Goal: Information Seeking & Learning: Learn about a topic

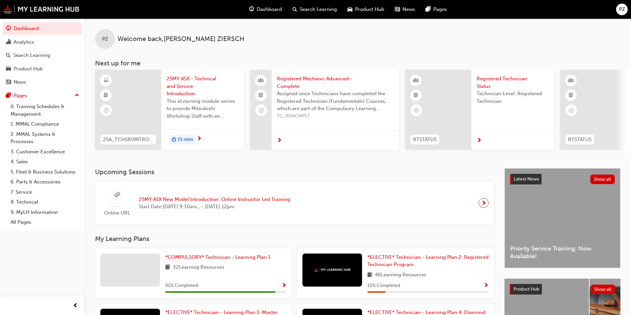
click at [190, 139] on span "15 mins" at bounding box center [185, 140] width 16 height 8
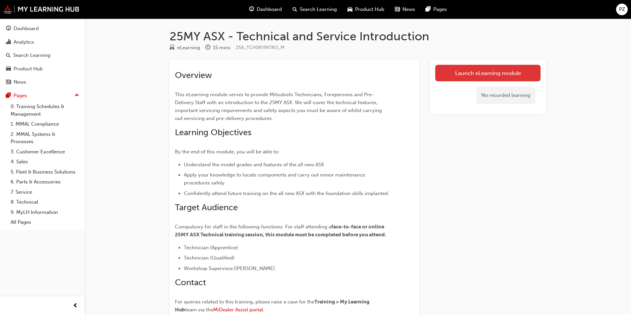
click at [444, 74] on link "Launch eLearning module" at bounding box center [487, 73] width 105 height 17
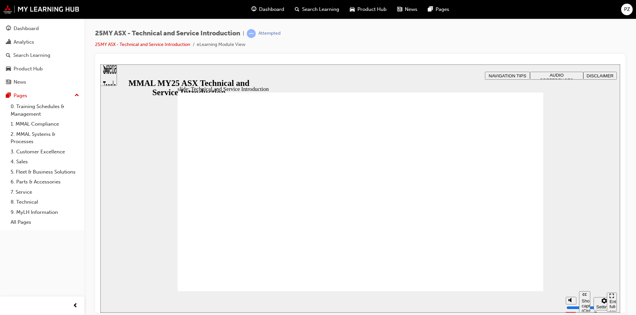
click at [556, 74] on span "AUDIO PREFERENCES" at bounding box center [556, 77] width 33 height 10
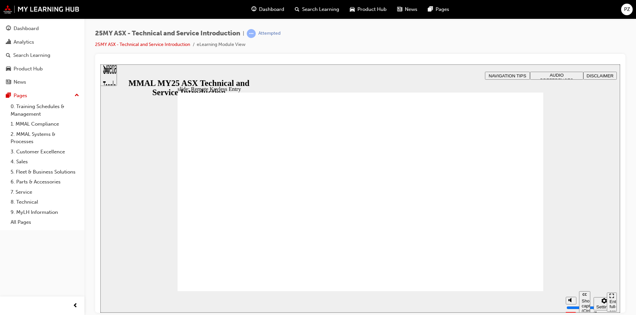
type input "21"
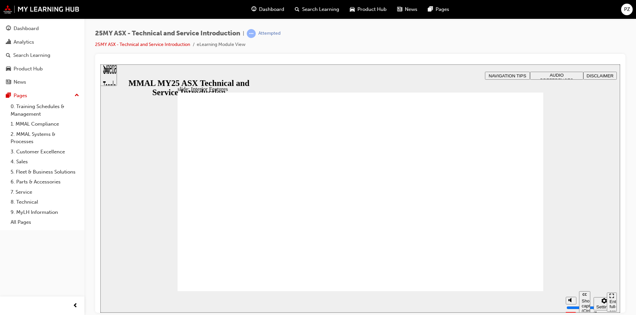
type input "17"
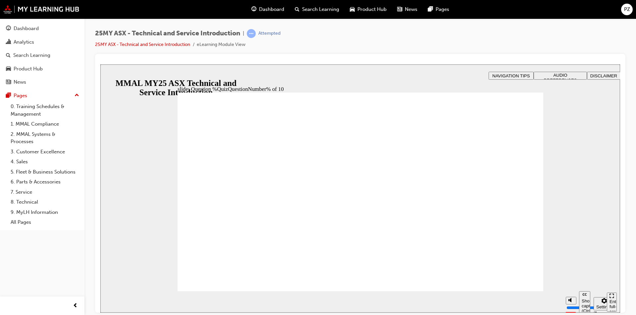
radio input "true"
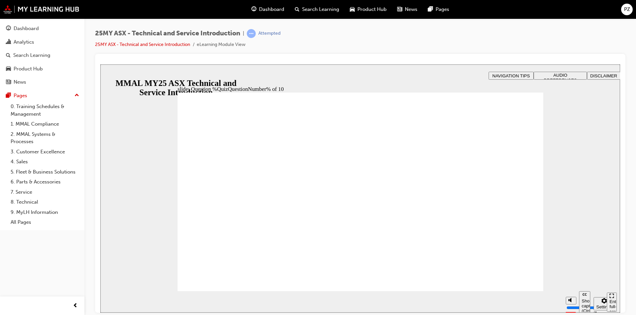
radio input "true"
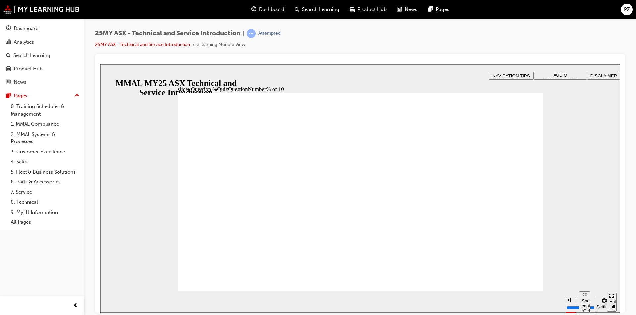
radio input "true"
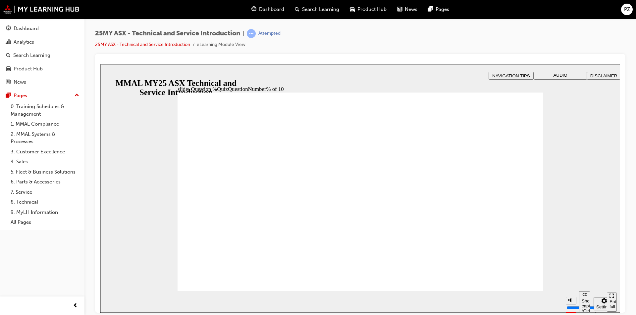
radio input "true"
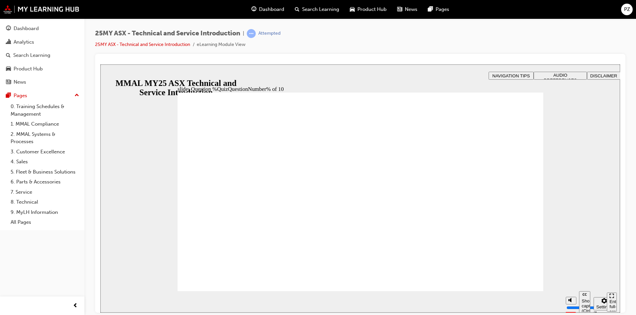
radio input "true"
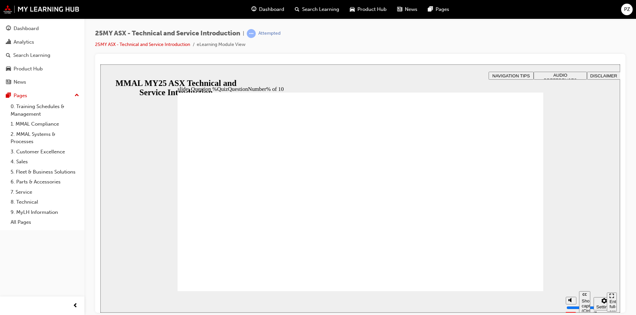
radio input "true"
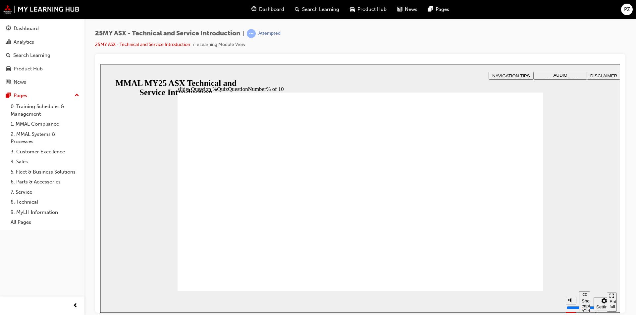
radio input "true"
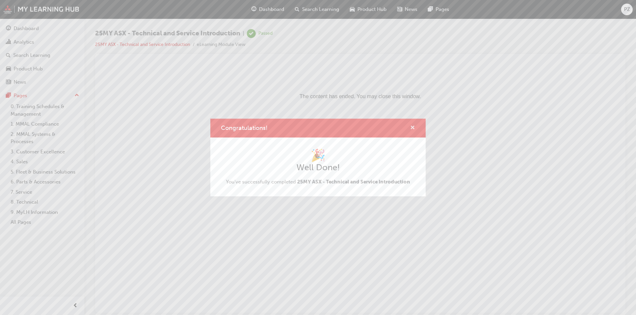
click at [412, 127] on span "cross-icon" at bounding box center [412, 128] width 5 height 6
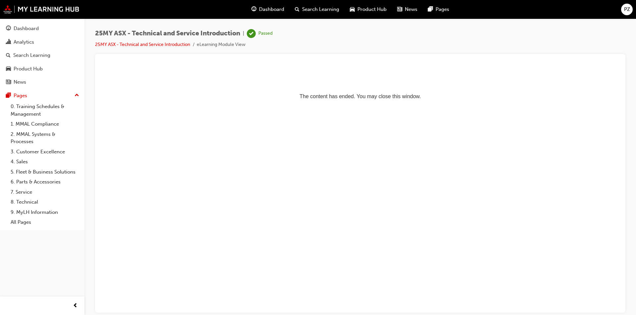
click at [274, 4] on div "Dashboard" at bounding box center [267, 10] width 43 height 14
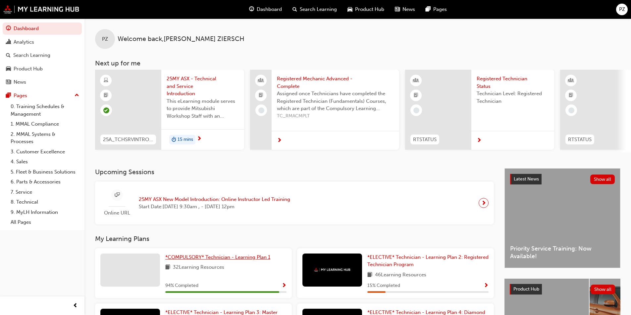
click at [228, 261] on span "*COMPULSORY* Technician - Learning Plan 1" at bounding box center [217, 258] width 105 height 6
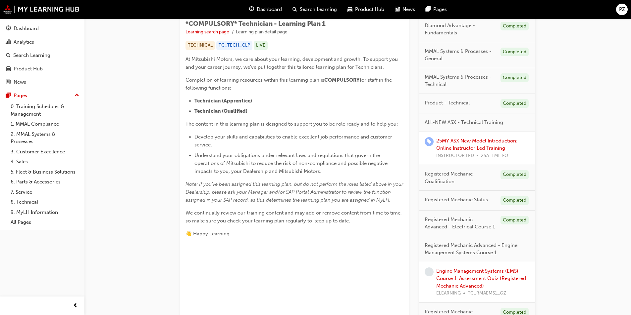
scroll to position [166, 0]
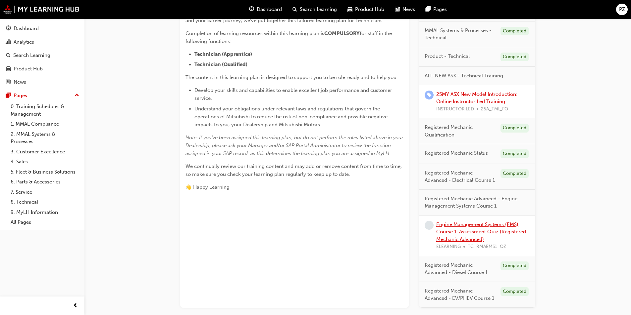
click at [462, 232] on link "Engine Management Systems (EMS) Course 1: Assessment Quiz (Registered Mechanic …" at bounding box center [481, 232] width 90 height 21
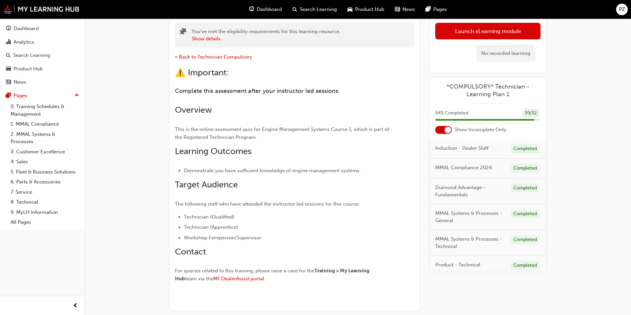
scroll to position [24, 0]
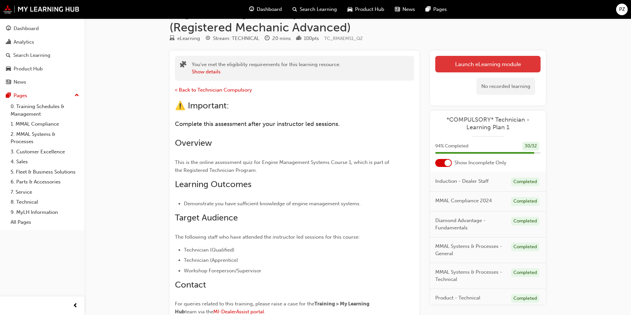
click at [475, 60] on link "Launch eLearning module" at bounding box center [487, 64] width 105 height 17
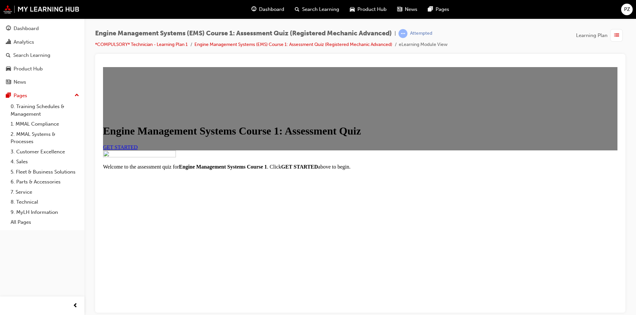
scroll to position [64, 0]
click at [138, 144] on span "GET STARTED" at bounding box center [120, 147] width 35 height 6
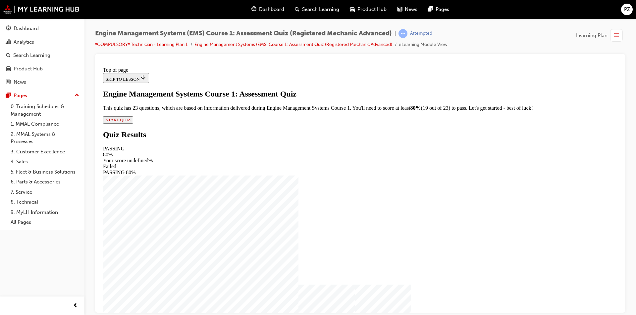
click at [130, 122] on span "START QUIZ" at bounding box center [118, 119] width 25 height 5
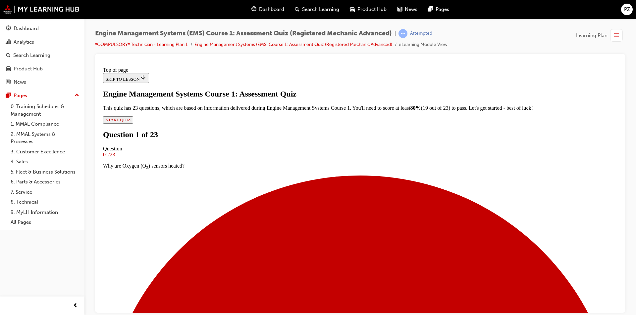
scroll to position [1, 0]
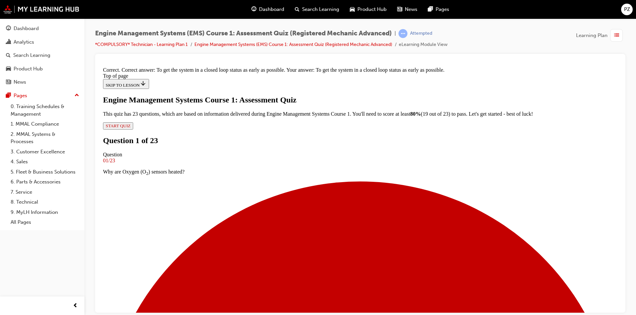
scroll to position [61, 0]
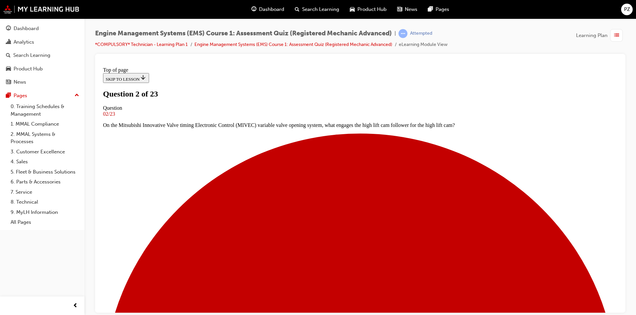
scroll to position [1, 0]
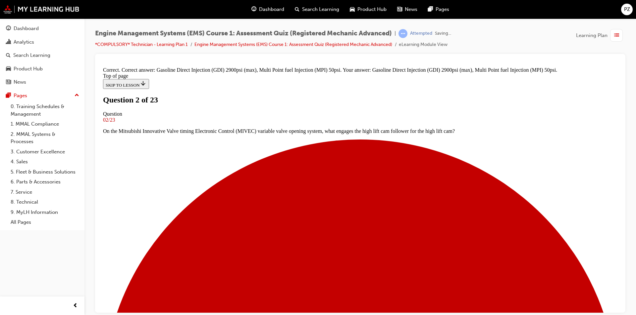
scroll to position [117, 0]
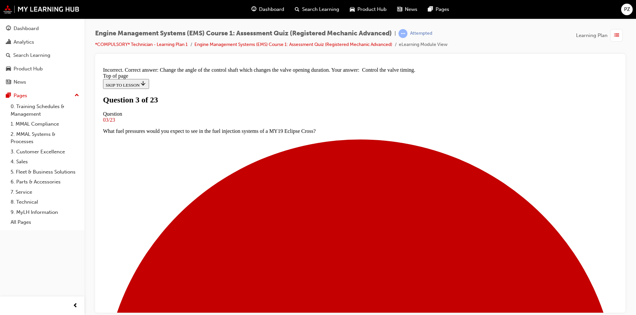
scroll to position [71, 0]
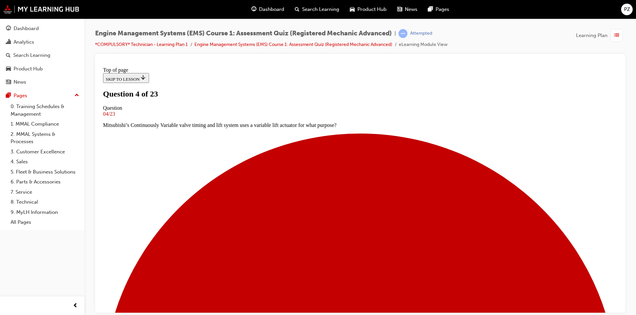
scroll to position [1, 0]
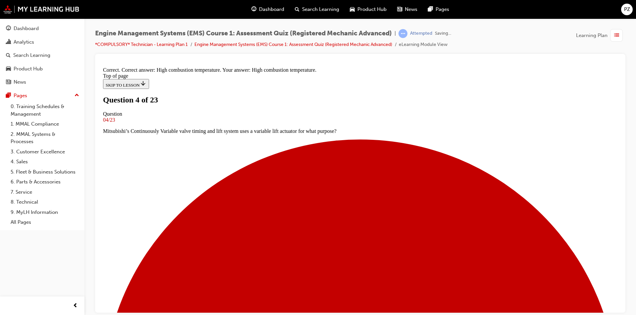
scroll to position [79, 0]
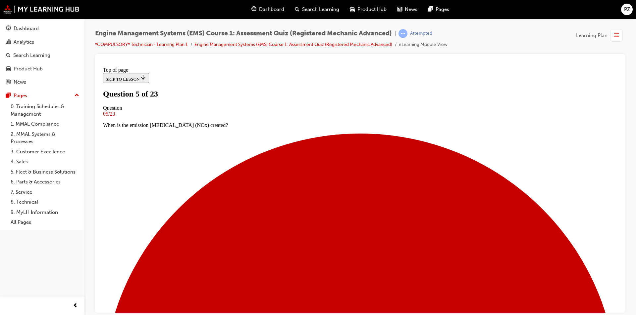
scroll to position [1, 0]
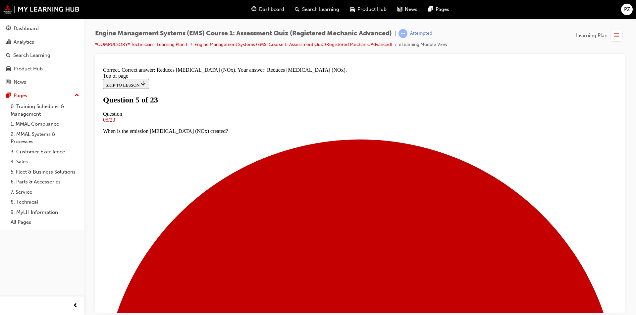
scroll to position [53, 0]
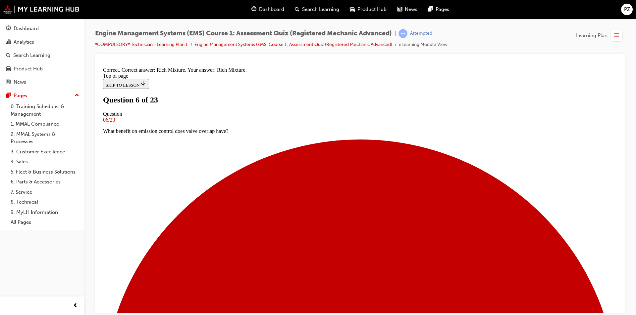
scroll to position [87, 0]
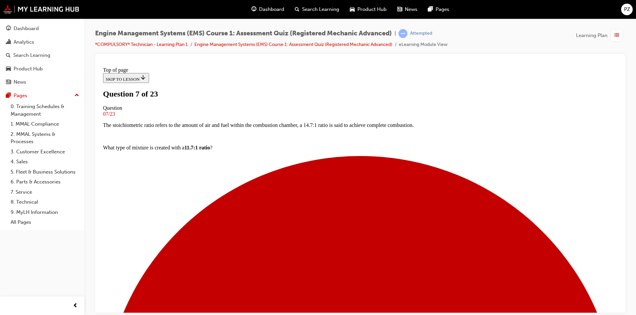
scroll to position [67, 0]
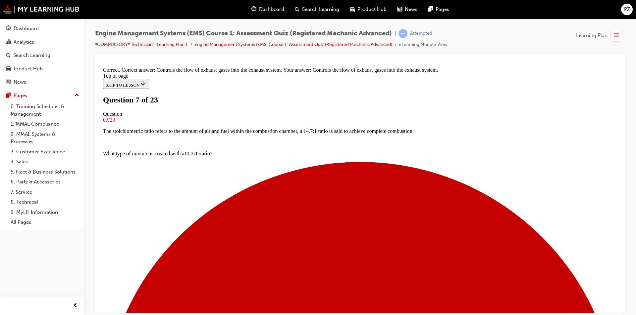
scroll to position [97, 0]
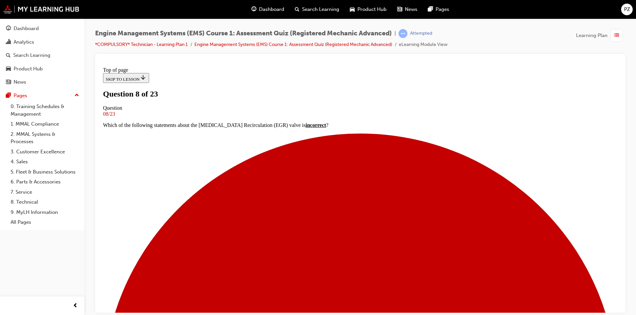
scroll to position [1, 0]
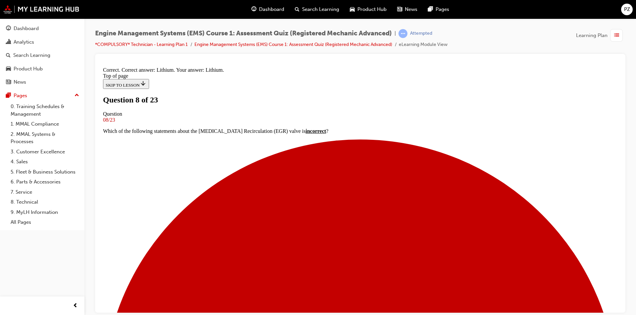
scroll to position [79, 0]
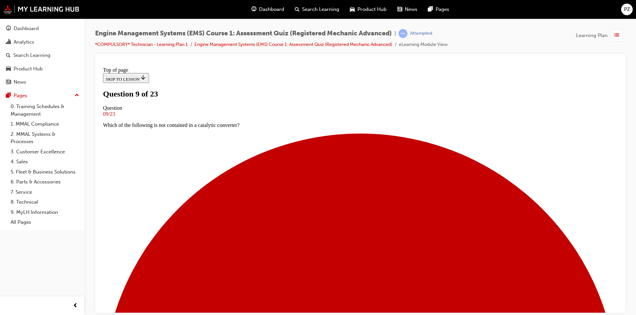
scroll to position [34, 0]
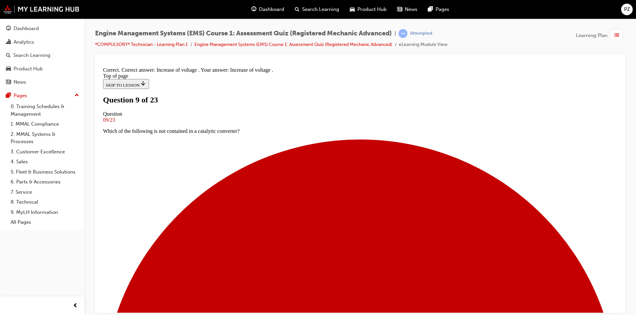
scroll to position [124, 0]
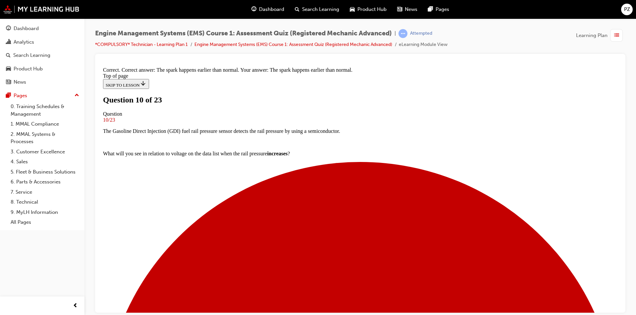
scroll to position [71, 0]
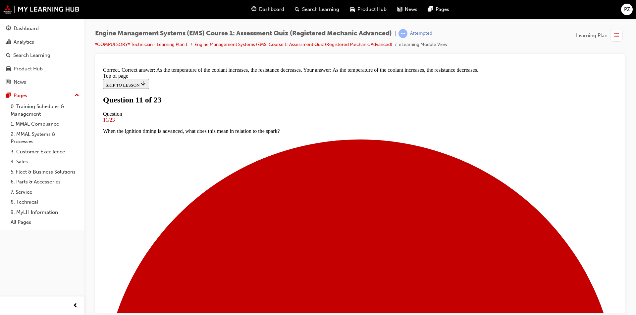
scroll to position [104, 0]
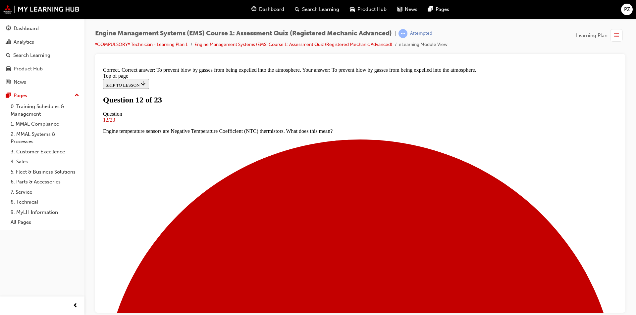
scroll to position [86, 0]
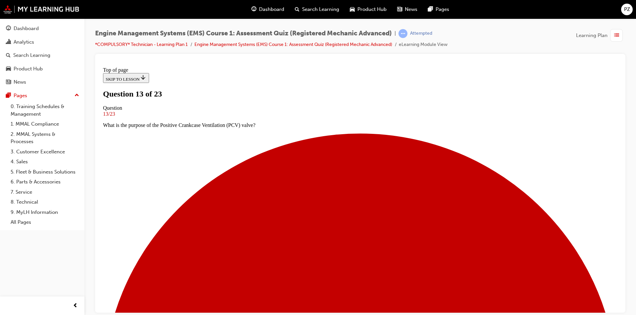
scroll to position [34, 0]
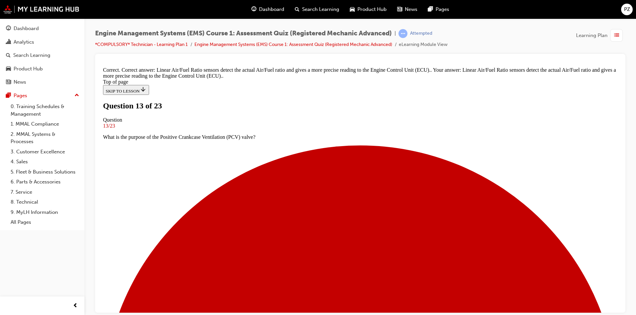
scroll to position [77, 0]
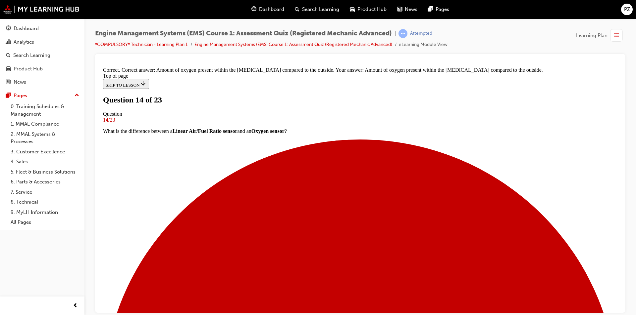
scroll to position [77, 0]
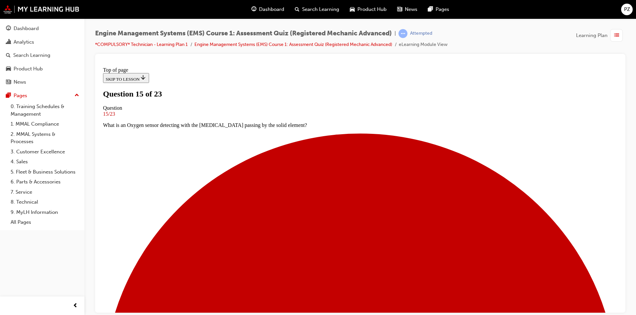
scroll to position [34, 0]
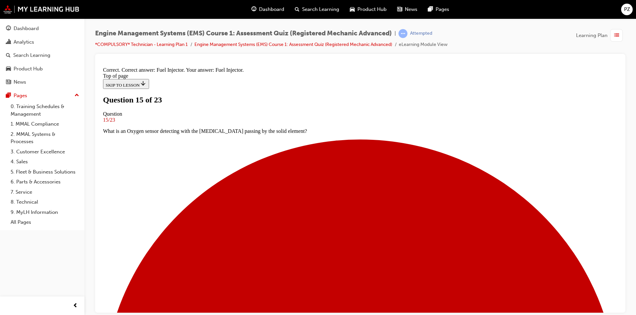
scroll to position [113, 0]
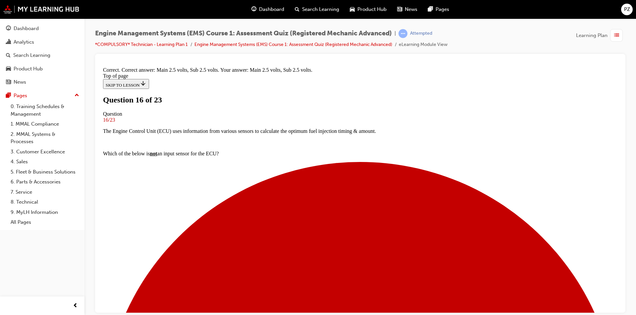
scroll to position [91, 0]
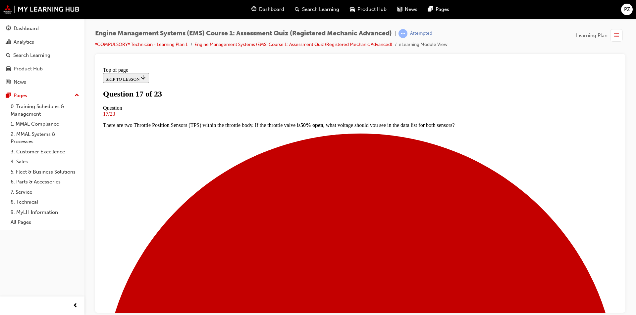
scroll to position [1, 0]
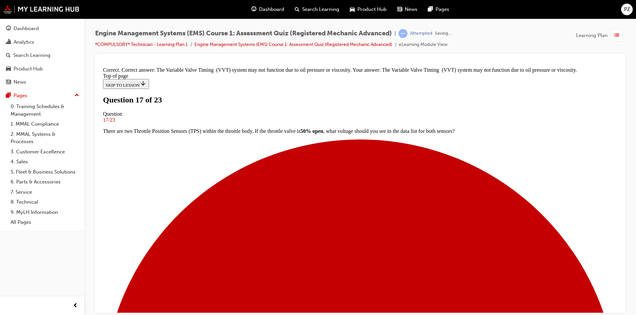
scroll to position [84, 0]
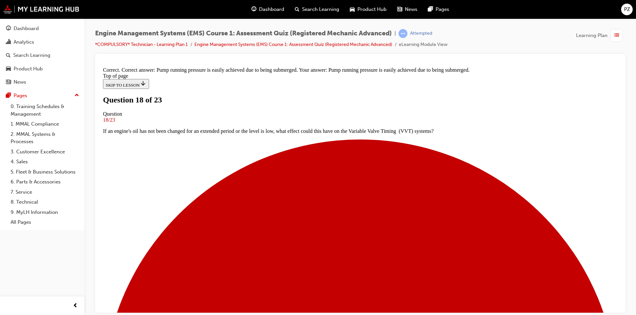
scroll to position [75, 0]
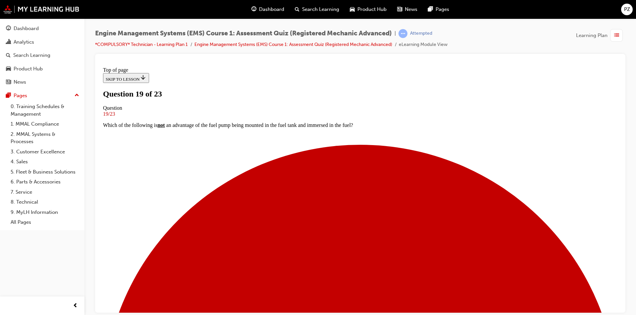
scroll to position [1, 0]
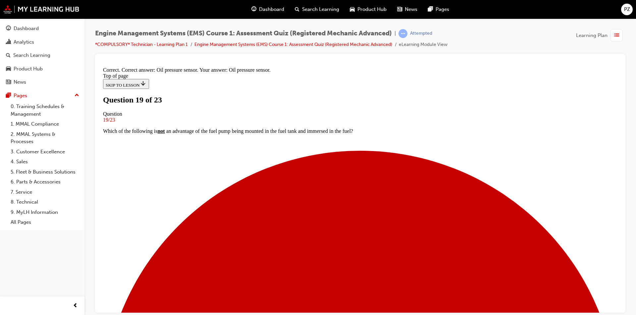
scroll to position [91, 0]
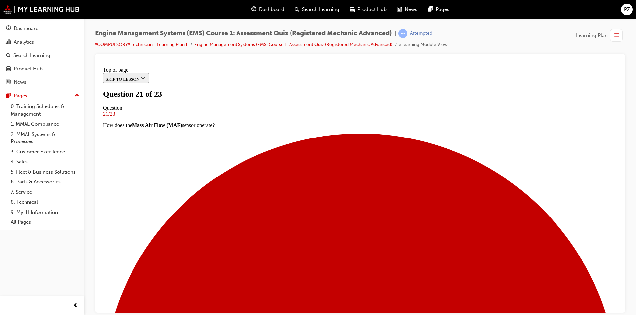
scroll to position [1, 0]
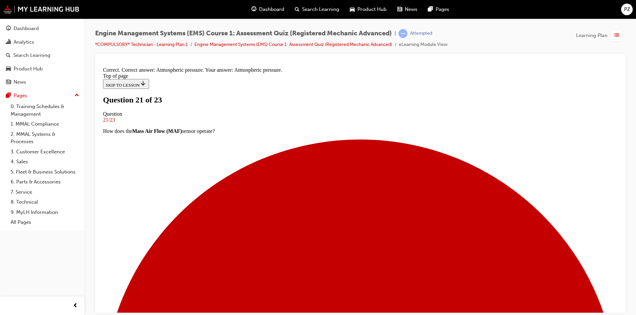
scroll to position [64, 0]
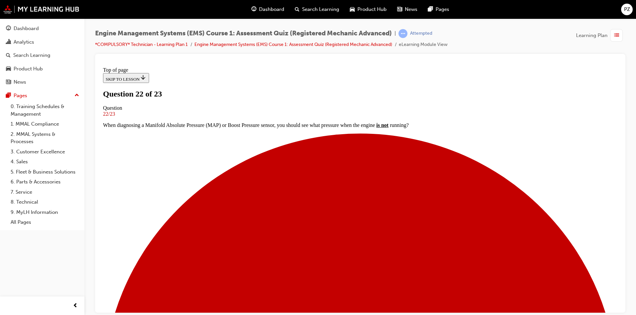
scroll to position [1, 0]
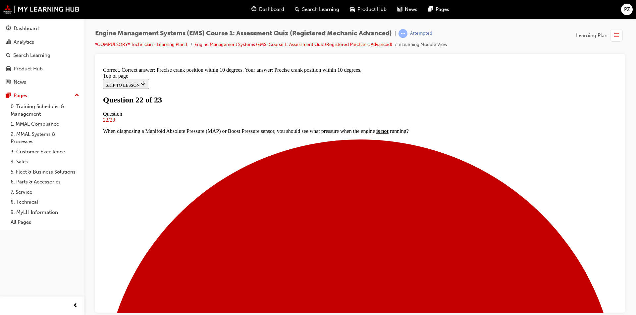
scroll to position [64, 0]
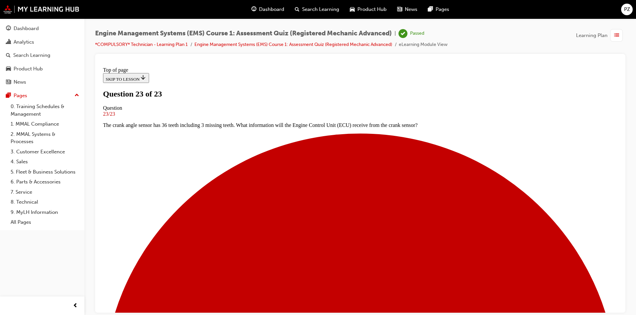
scroll to position [67, 0]
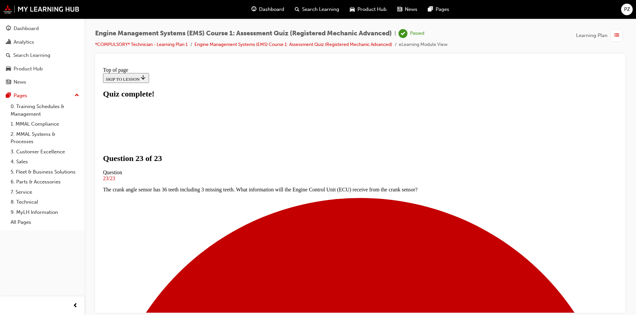
scroll to position [89, 0]
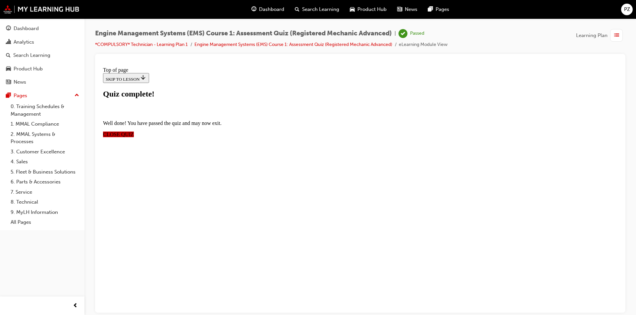
click at [134, 131] on span "CLOSE QUIZ" at bounding box center [118, 134] width 31 height 6
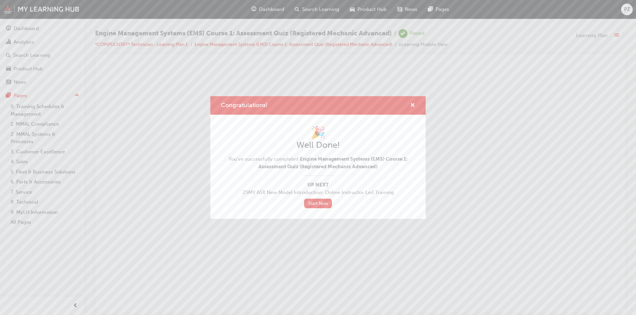
scroll to position [0, 0]
click at [411, 103] on span "cross-icon" at bounding box center [412, 106] width 5 height 6
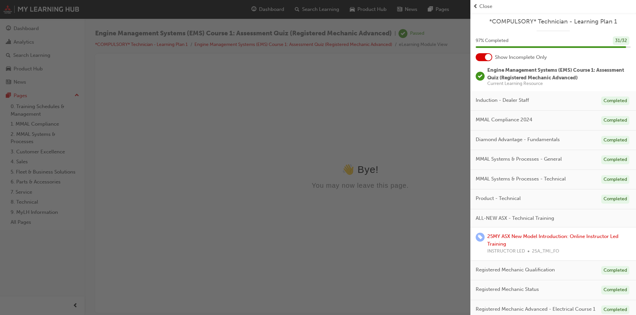
click at [480, 7] on span "Close" at bounding box center [485, 7] width 13 height 8
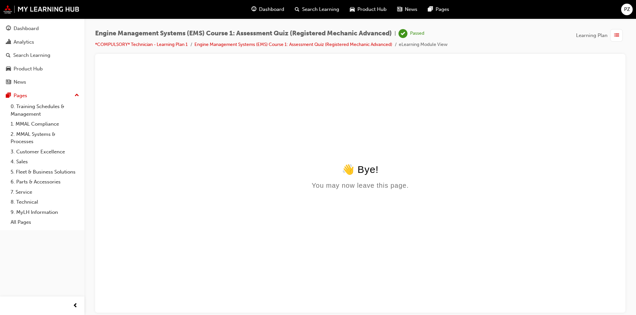
click at [627, 11] on span "PZ" at bounding box center [627, 10] width 6 height 8
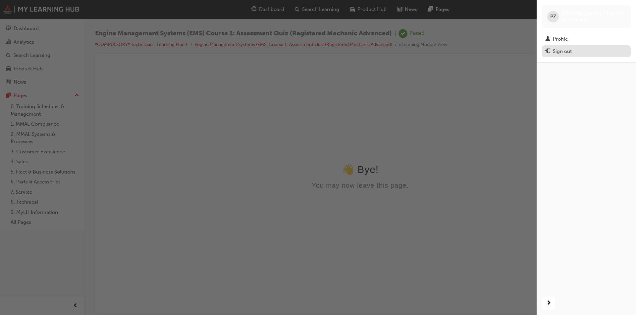
click at [579, 50] on div "Sign out" at bounding box center [586, 51] width 82 height 8
